Goal: Information Seeking & Learning: Learn about a topic

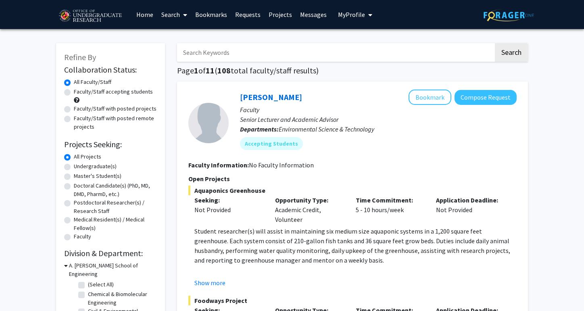
click at [98, 164] on label "Undergraduate(s)" at bounding box center [95, 166] width 43 height 8
click at [79, 164] on input "Undergraduate(s)" at bounding box center [76, 164] width 5 height 5
radio input "true"
click at [267, 51] on input "Search Keywords" at bounding box center [335, 52] width 316 height 19
type input "paid"
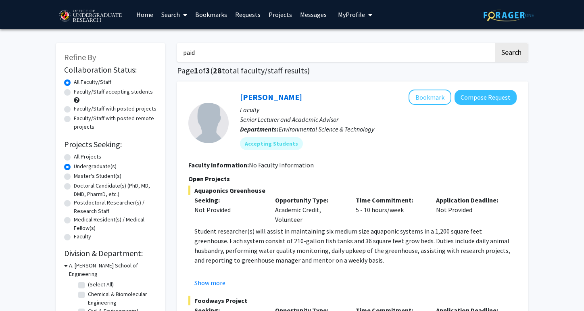
click at [495, 43] on button "Search" at bounding box center [511, 52] width 33 height 19
radio input "true"
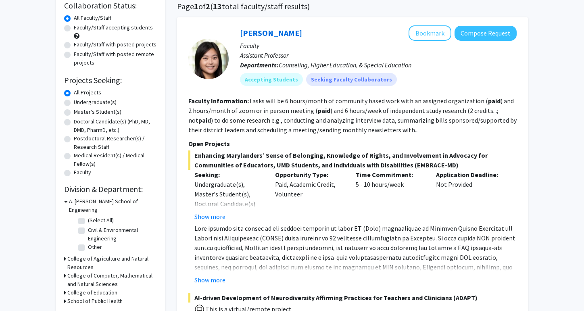
scroll to position [68, 0]
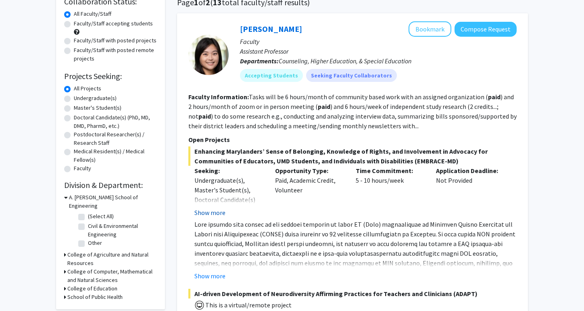
click at [213, 210] on button "Show more" at bounding box center [209, 213] width 31 height 10
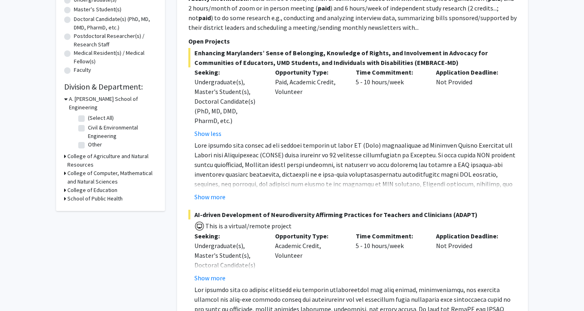
scroll to position [165, 0]
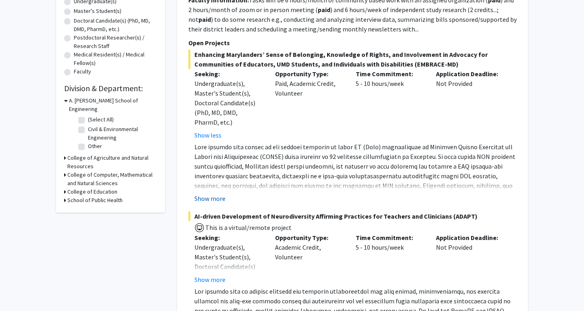
click at [210, 199] on button "Show more" at bounding box center [209, 198] width 31 height 10
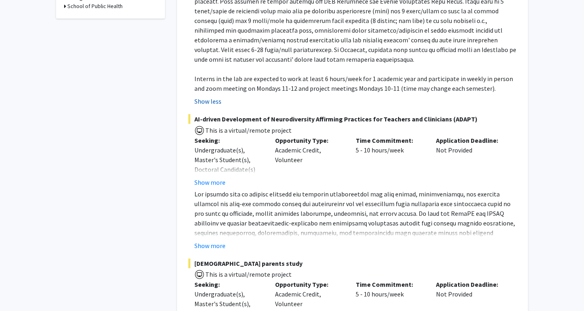
scroll to position [363, 0]
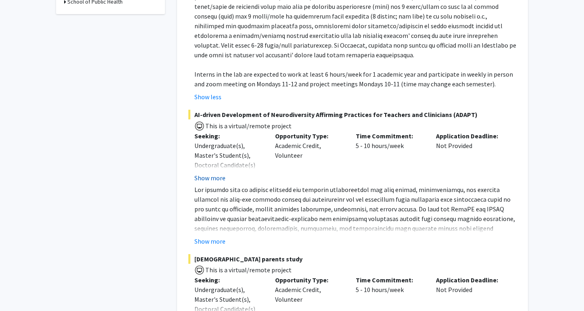
click at [206, 180] on button "Show more" at bounding box center [209, 178] width 31 height 10
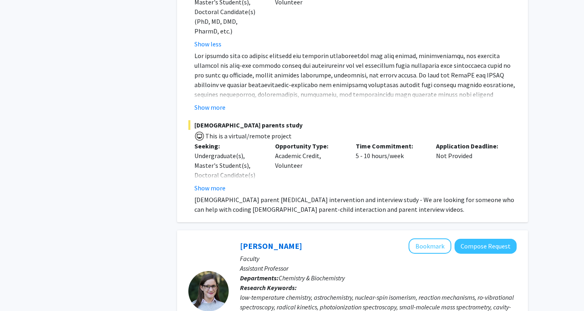
scroll to position [517, 0]
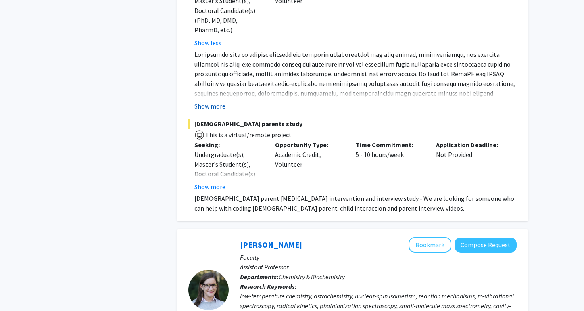
click at [214, 104] on button "Show more" at bounding box center [209, 106] width 31 height 10
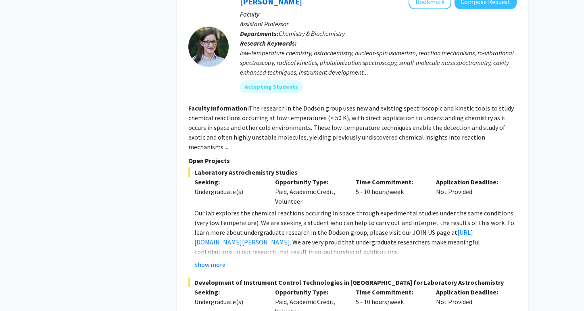
scroll to position [838, 0]
click at [217, 259] on button "Show more" at bounding box center [209, 264] width 31 height 10
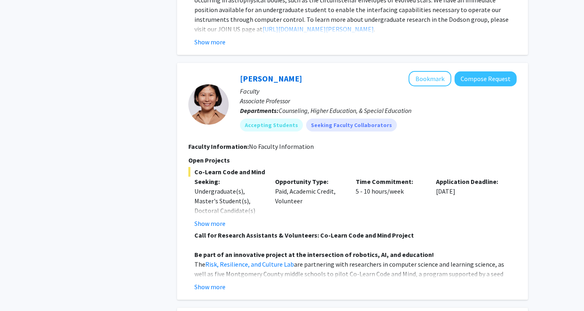
scroll to position [1270, 0]
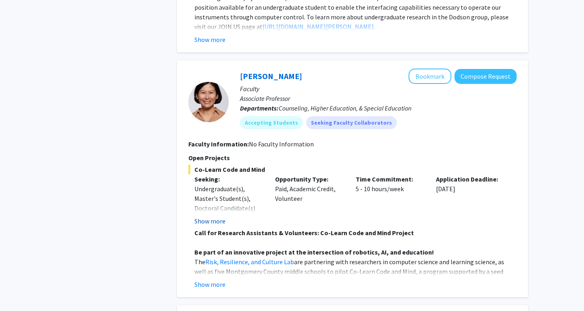
click at [216, 226] on button "Show more" at bounding box center [209, 221] width 31 height 10
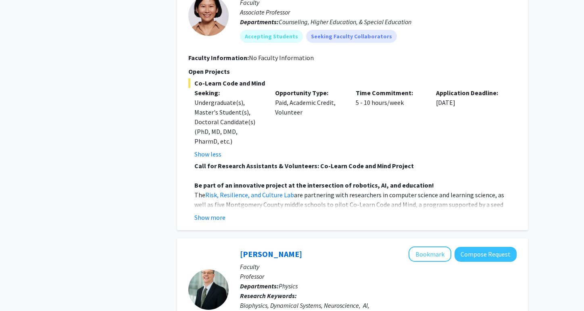
scroll to position [1355, 0]
click at [216, 222] on button "Show more" at bounding box center [209, 218] width 31 height 10
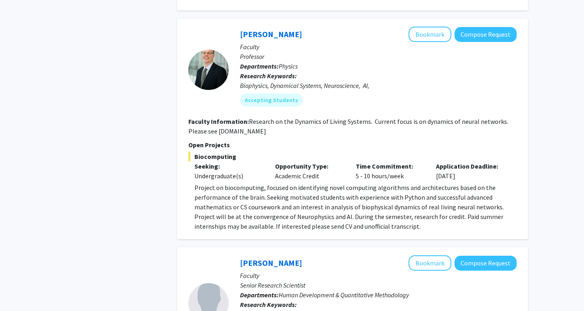
scroll to position [1932, 0]
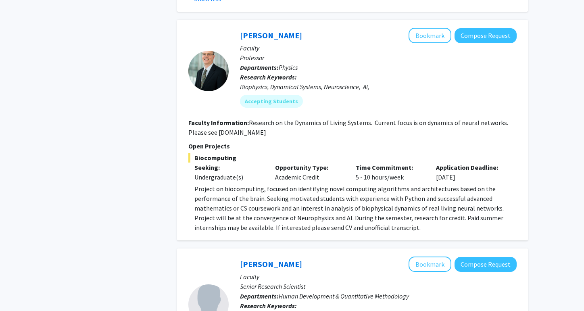
drag, startPoint x: 269, startPoint y: 123, endPoint x: 216, endPoint y: 120, distance: 52.9
click at [216, 120] on section "Faculty Information: Research on the Dynamics of Living Systems. Current focus …" at bounding box center [352, 127] width 328 height 19
copy fg-read-more "[DOMAIN_NAME]"
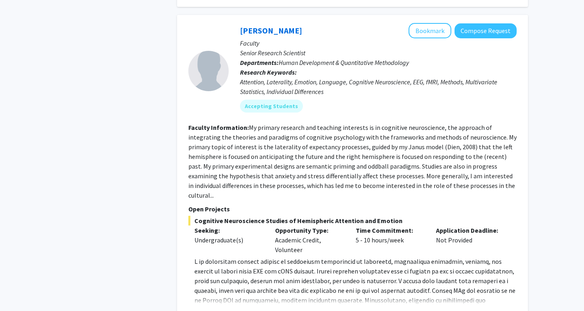
scroll to position [2167, 0]
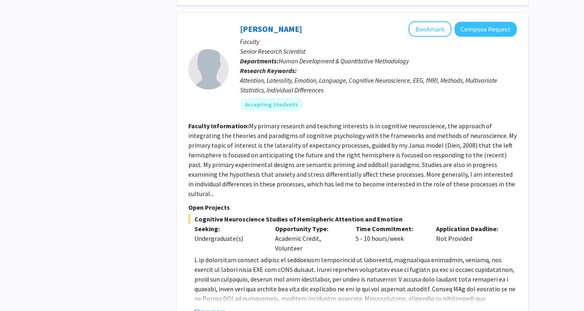
click at [226, 306] on div "Show more" at bounding box center [355, 311] width 322 height 10
click at [217, 306] on button "Show more" at bounding box center [209, 311] width 31 height 10
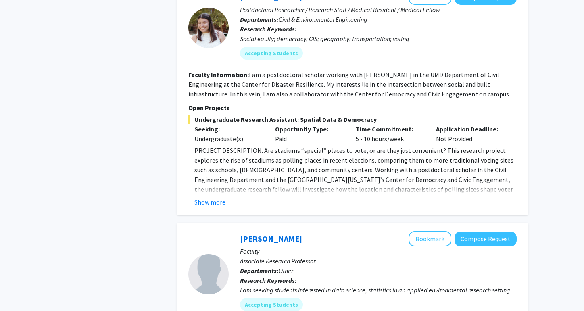
scroll to position [2906, 0]
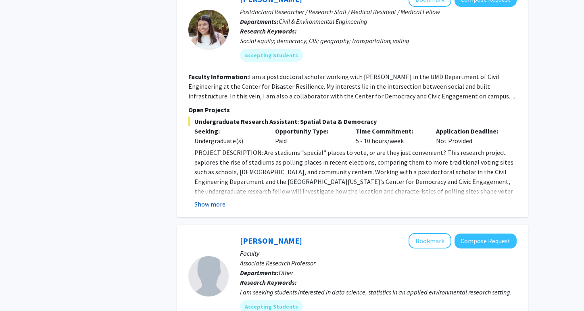
click at [214, 199] on button "Show more" at bounding box center [209, 204] width 31 height 10
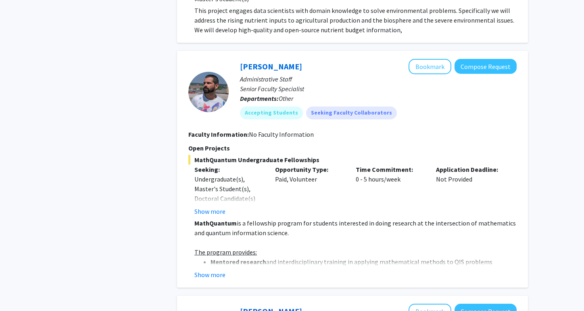
scroll to position [3533, 0]
click at [200, 269] on button "Show more" at bounding box center [209, 274] width 31 height 10
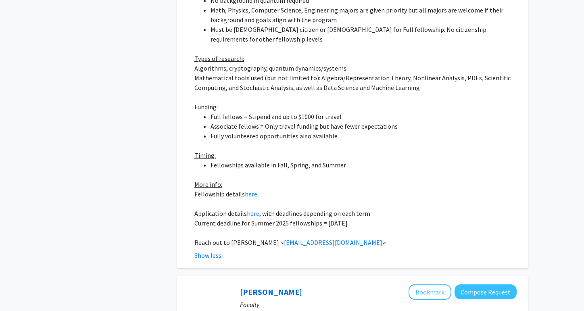
scroll to position [3879, 0]
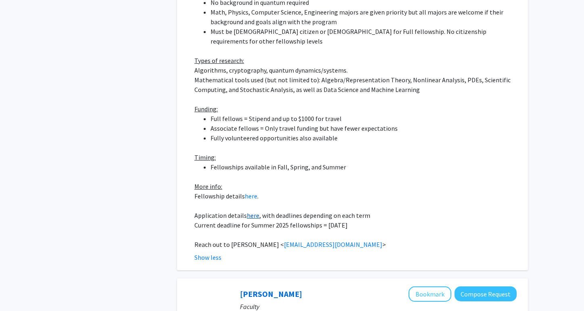
click at [248, 211] on link "here" at bounding box center [253, 215] width 12 height 8
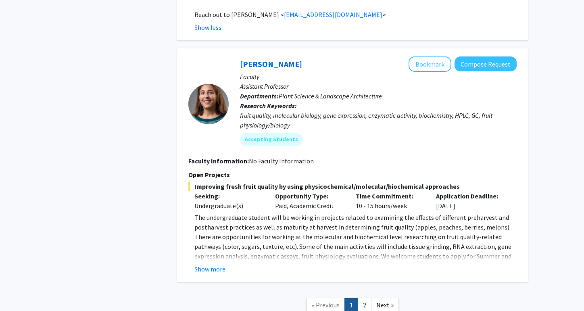
scroll to position [4130, 0]
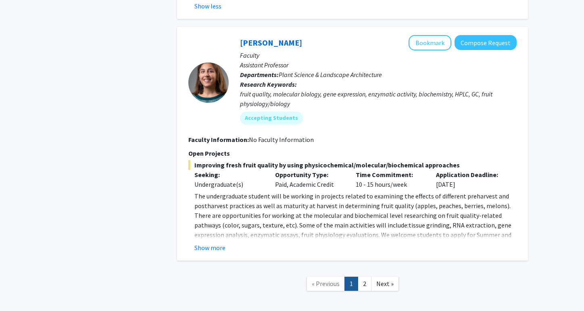
click at [369, 268] on nav "« Previous 1 2 Next »" at bounding box center [352, 284] width 351 height 33
click at [368, 276] on link "2" at bounding box center [364, 283] width 14 height 14
